Goal: Transaction & Acquisition: Purchase product/service

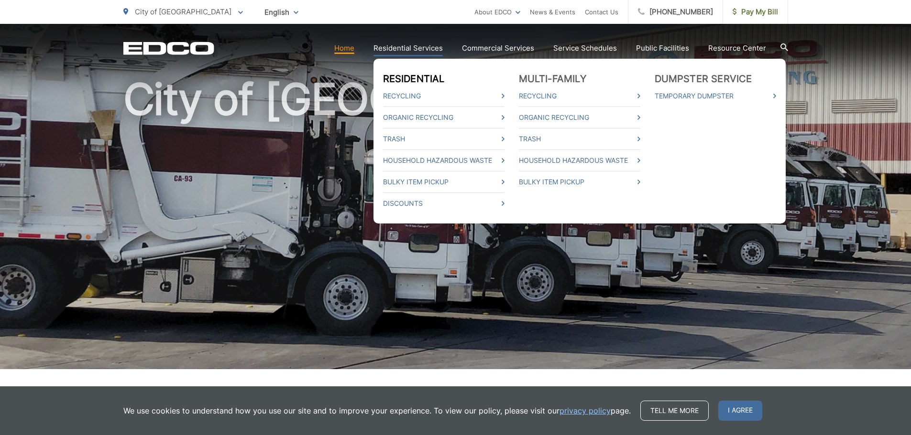
scroll to position [96, 0]
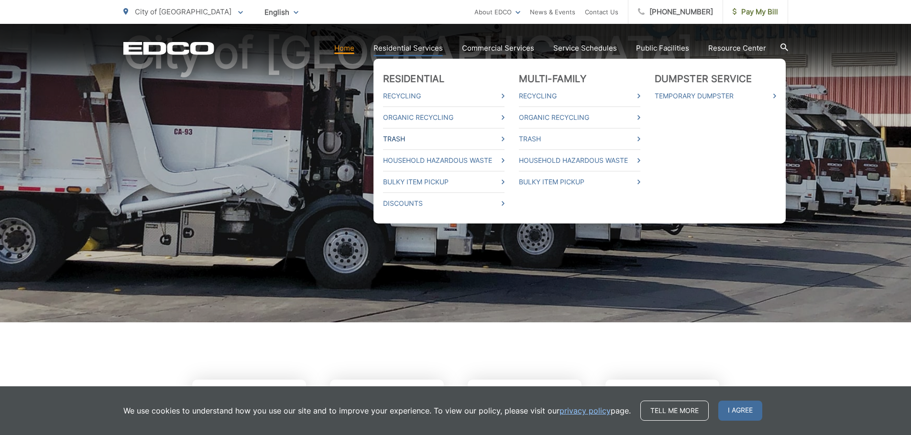
click at [432, 138] on link "Trash" at bounding box center [443, 138] width 121 height 11
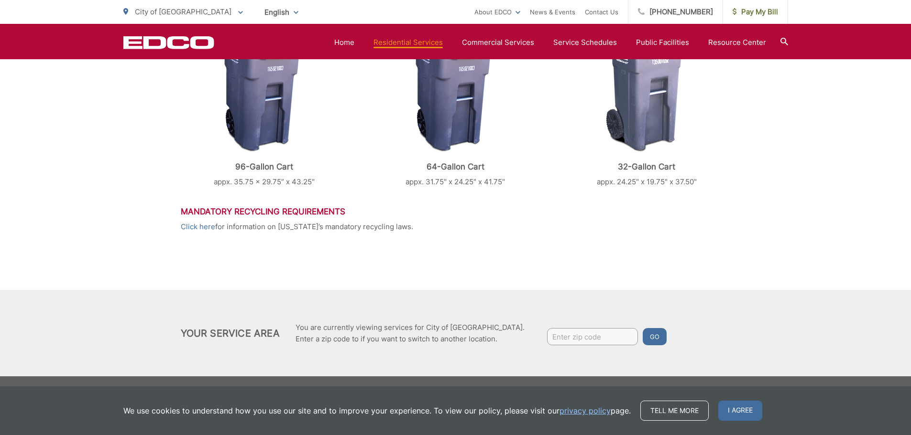
scroll to position [455, 0]
click at [346, 41] on link "Home" at bounding box center [344, 42] width 20 height 11
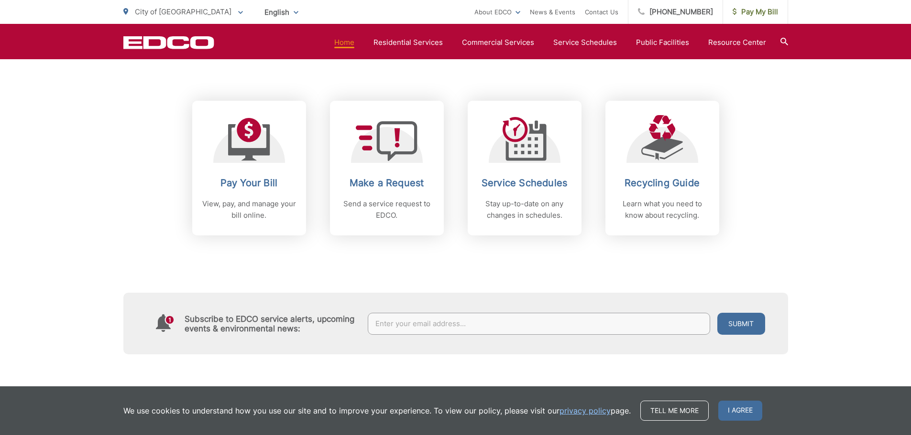
scroll to position [430, 0]
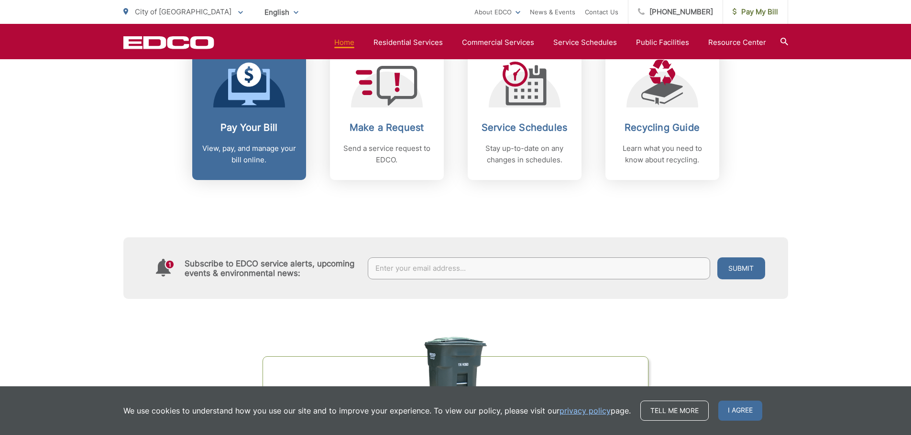
click at [243, 117] on link "Pay Your Bill View, pay, and manage your bill online." at bounding box center [249, 112] width 114 height 135
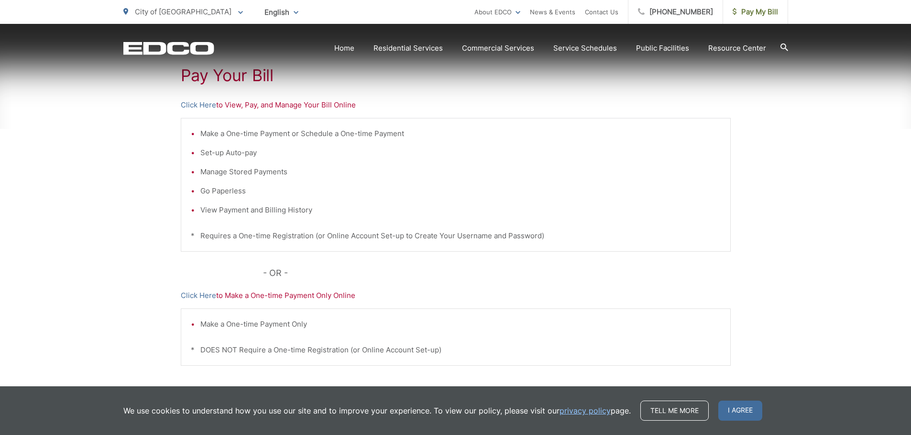
scroll to position [191, 0]
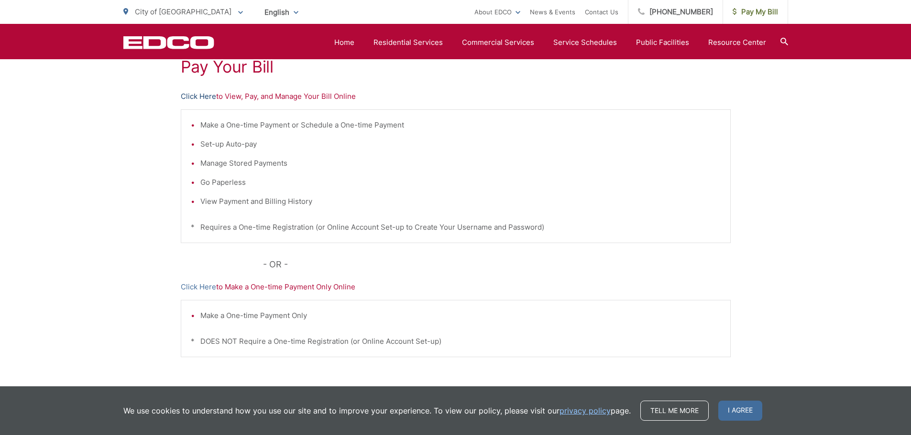
click at [190, 94] on link "Click Here" at bounding box center [198, 96] width 35 height 11
